Goal: Complete application form

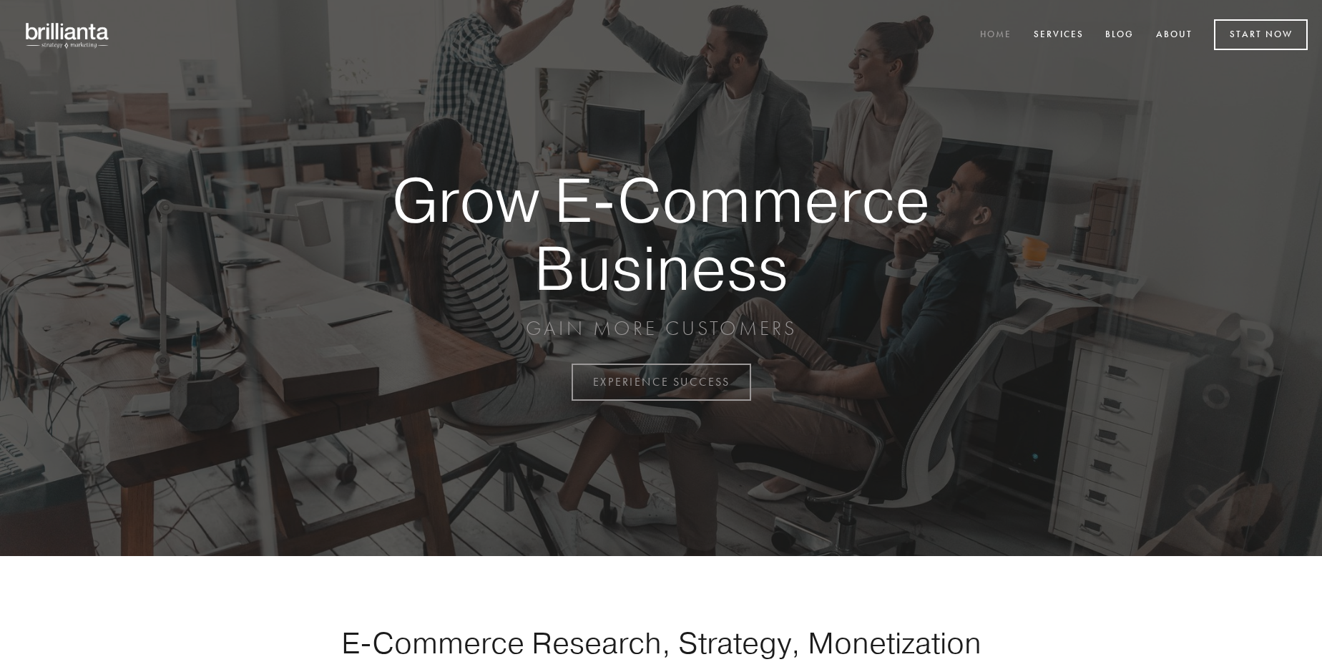
scroll to position [3751, 0]
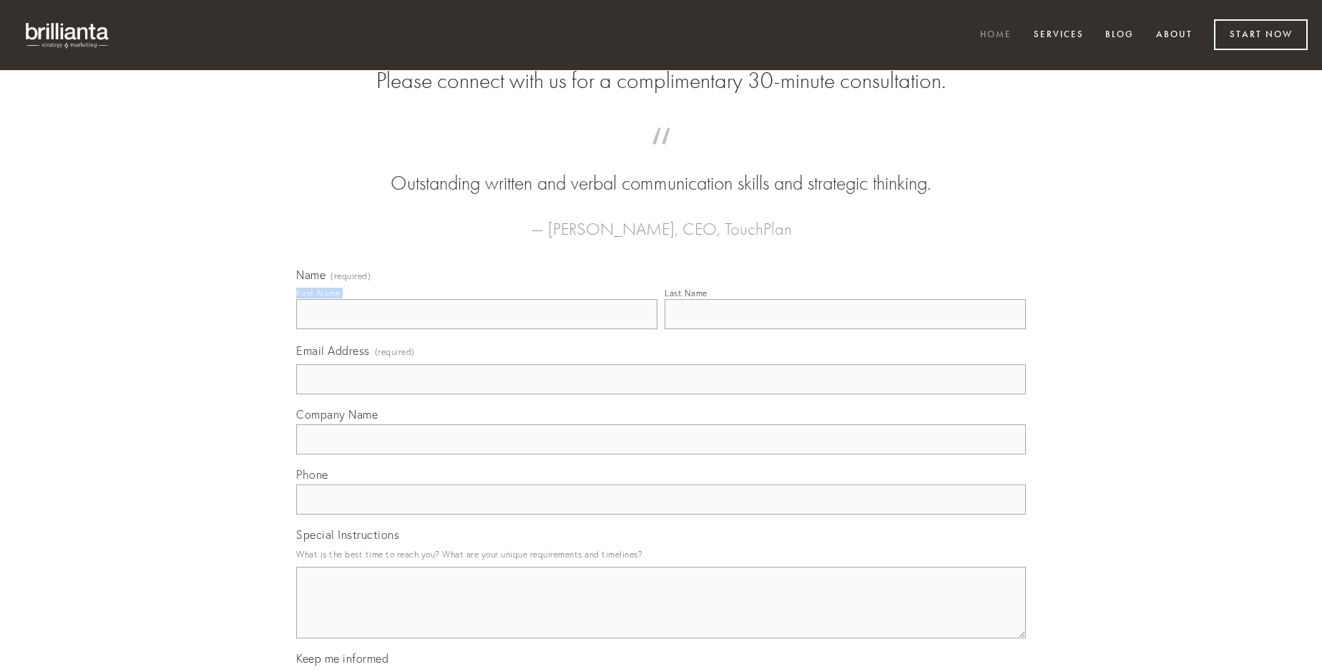
type input "[PERSON_NAME]"
click at [845, 329] on input "Last Name" at bounding box center [845, 314] width 361 height 30
type input "[PERSON_NAME]"
click at [661, 394] on input "Email Address (required)" at bounding box center [661, 379] width 730 height 30
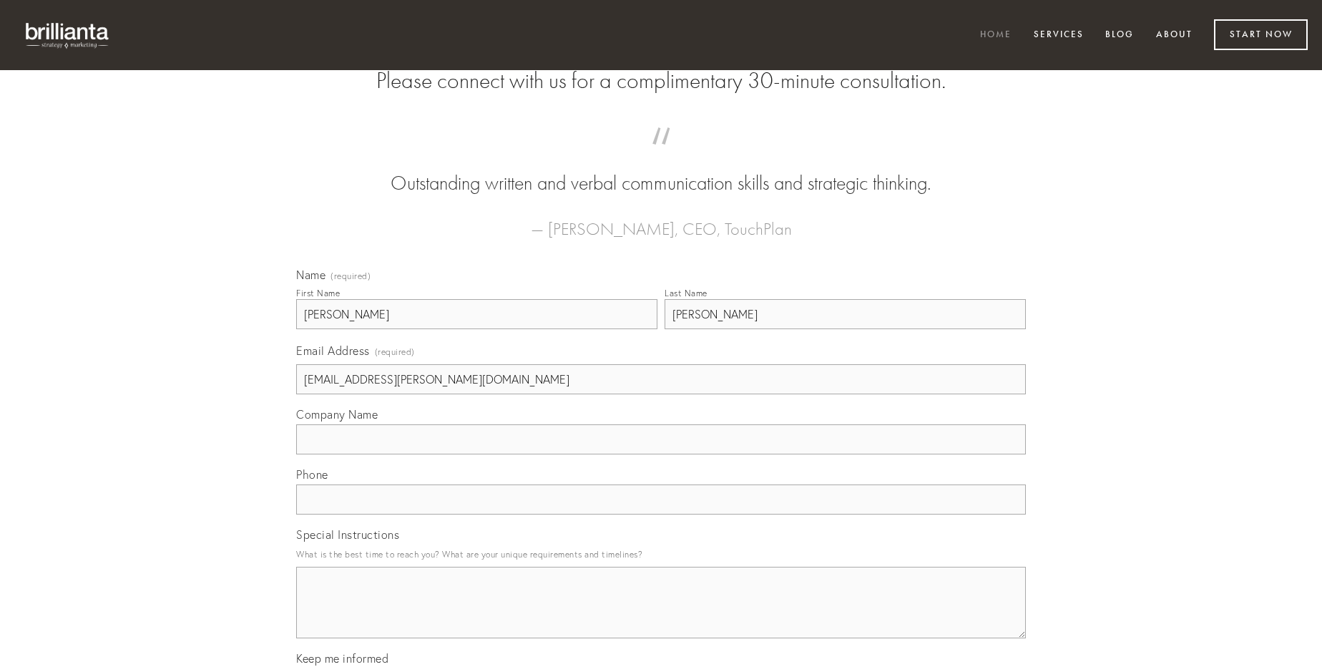
type input "[EMAIL_ADDRESS][PERSON_NAME][DOMAIN_NAME]"
click at [661, 454] on input "Company Name" at bounding box center [661, 439] width 730 height 30
type input "volubilis"
click at [661, 514] on input "text" at bounding box center [661, 499] width 730 height 30
click at [661, 615] on textarea "Special Instructions" at bounding box center [661, 603] width 730 height 72
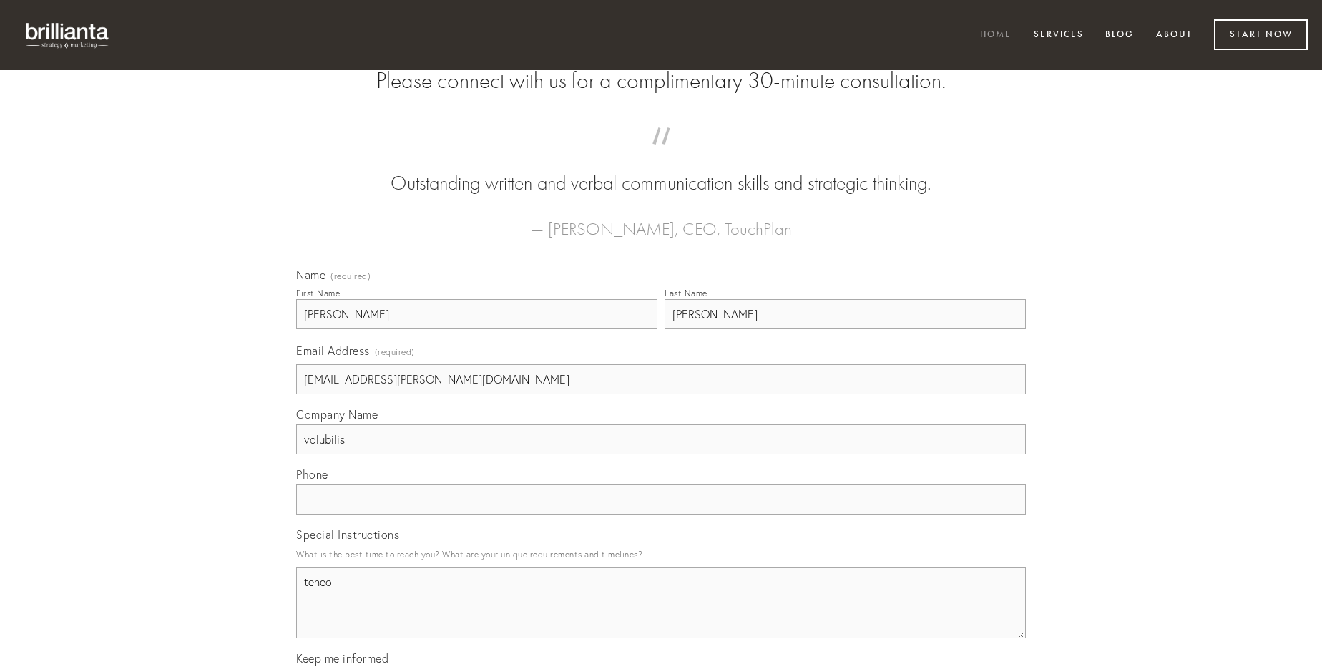
type textarea "teneo"
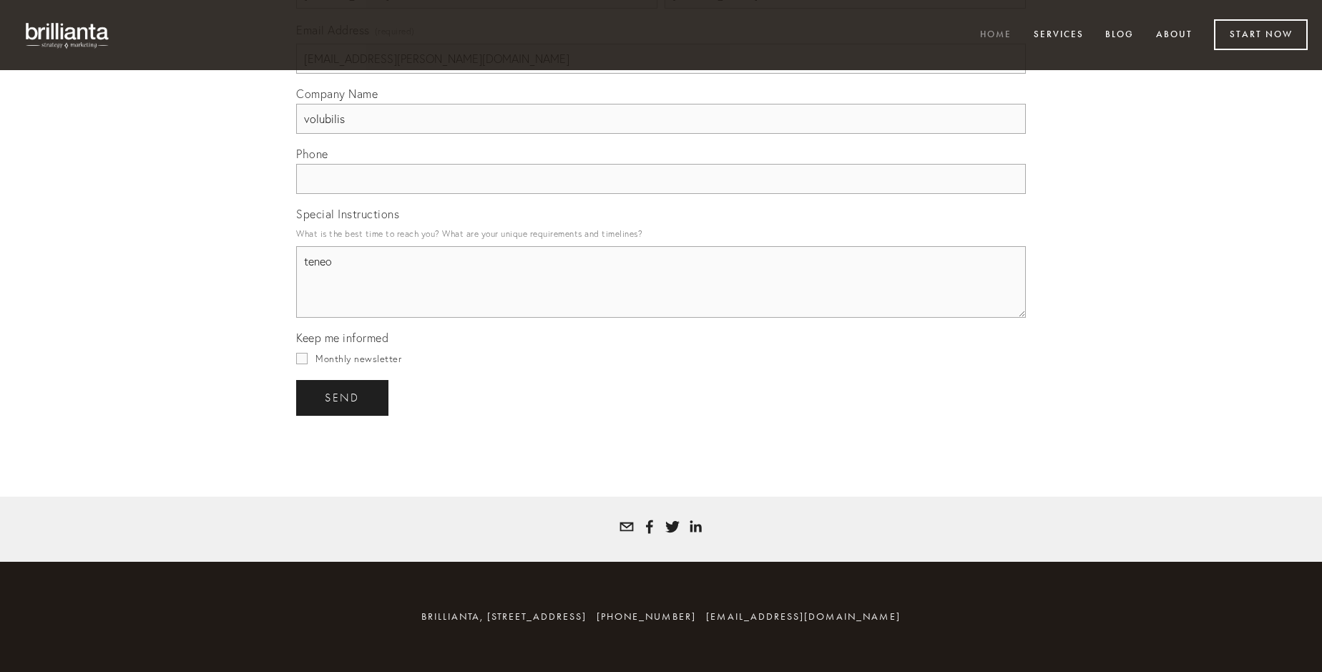
click at [343, 397] on span "send" at bounding box center [342, 397] width 35 height 13
